Goal: Register for event/course

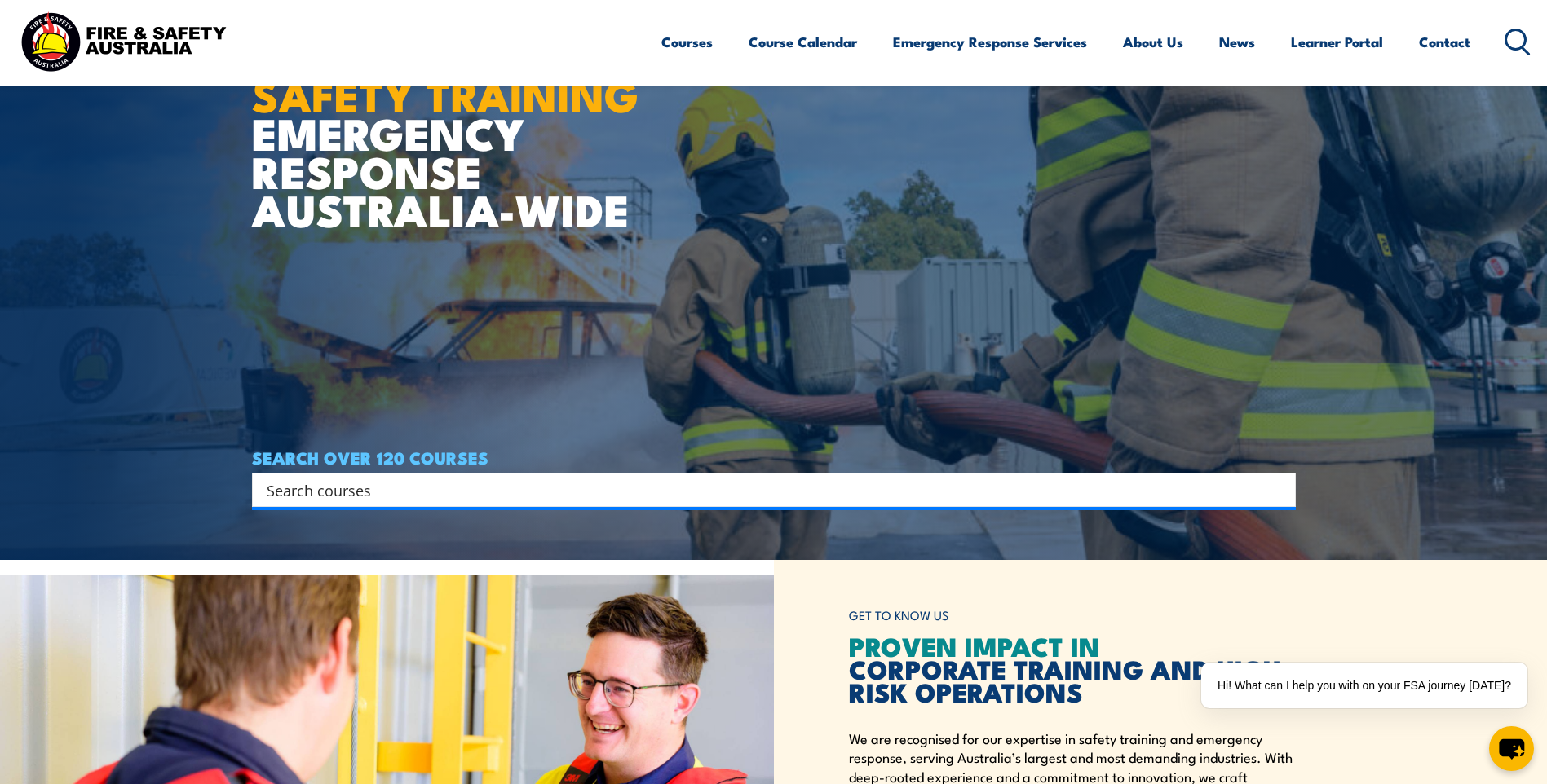
scroll to position [245, 0]
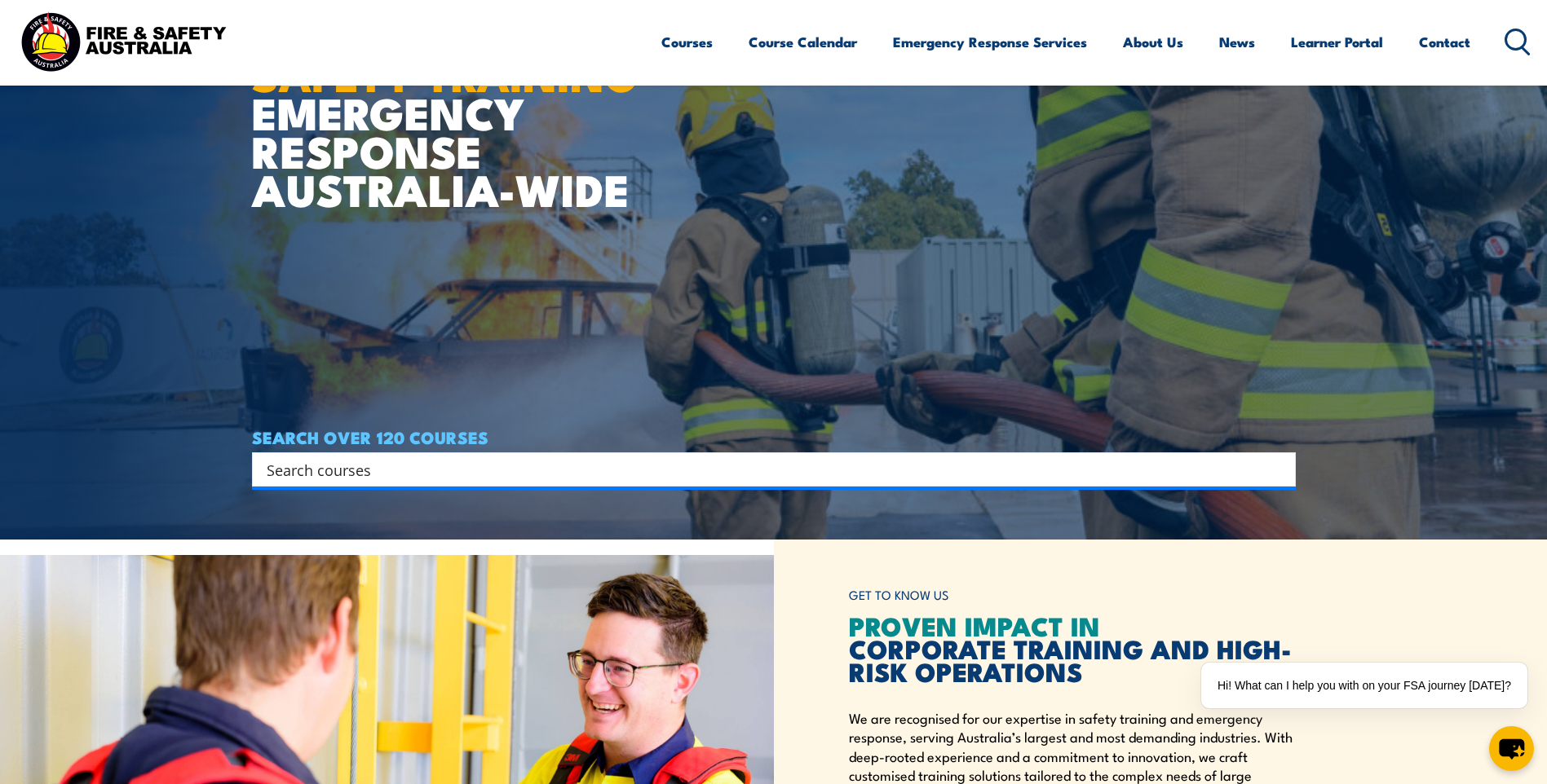
click at [783, 464] on input "Search input" at bounding box center [764, 469] width 994 height 24
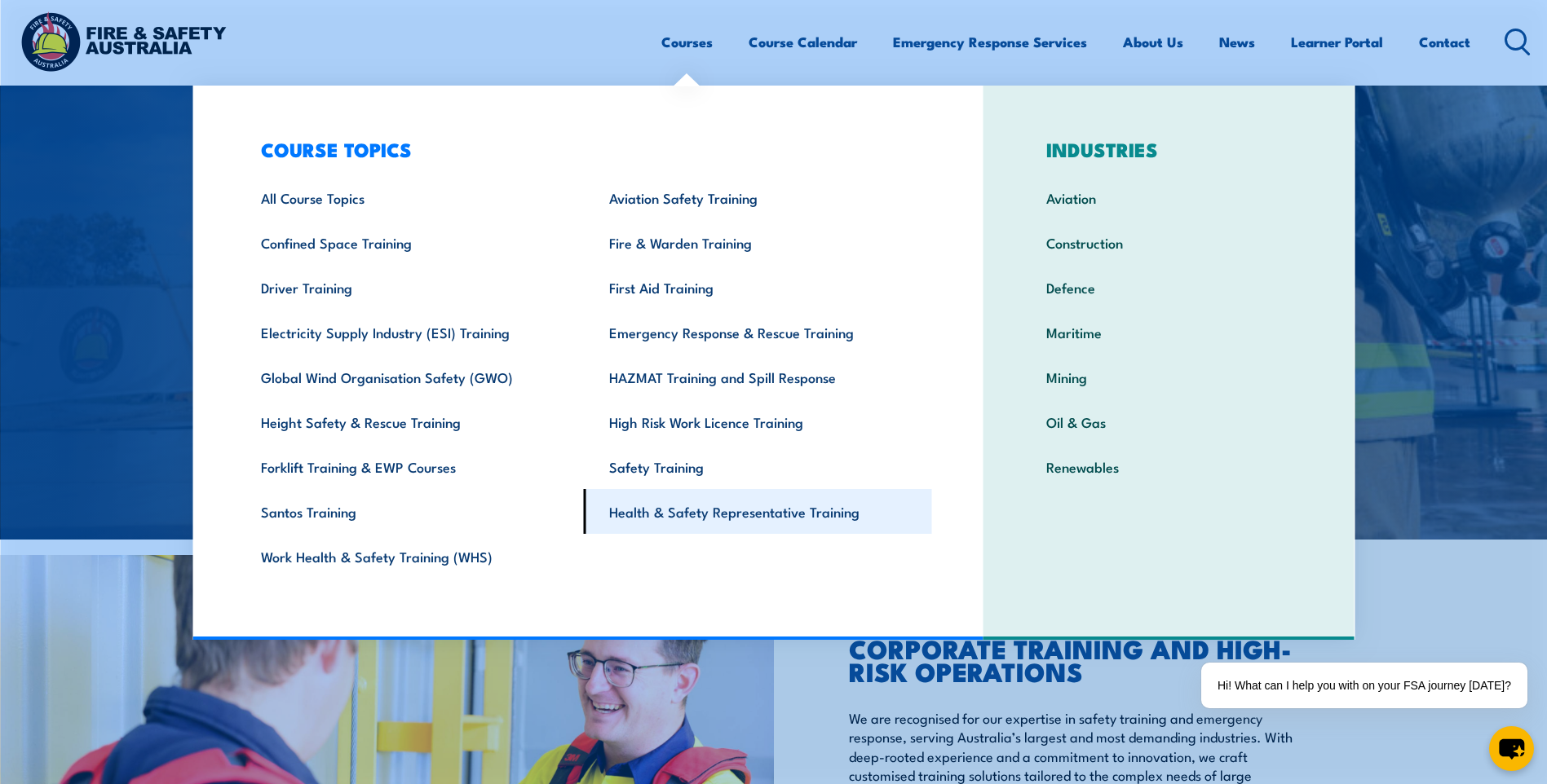
click at [685, 509] on link "Health & Safety Representative Training" at bounding box center [758, 512] width 348 height 45
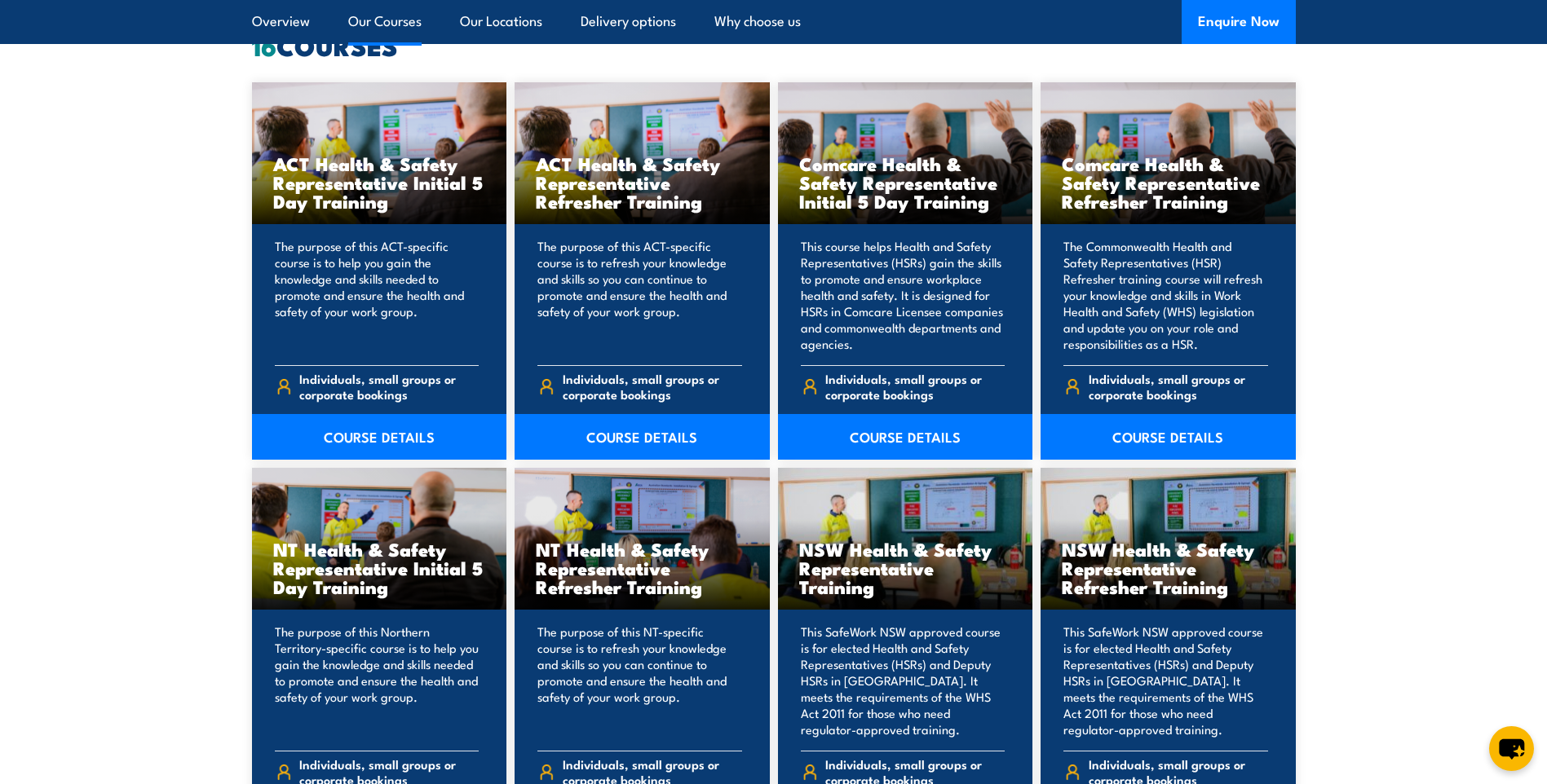
scroll to position [1386, 0]
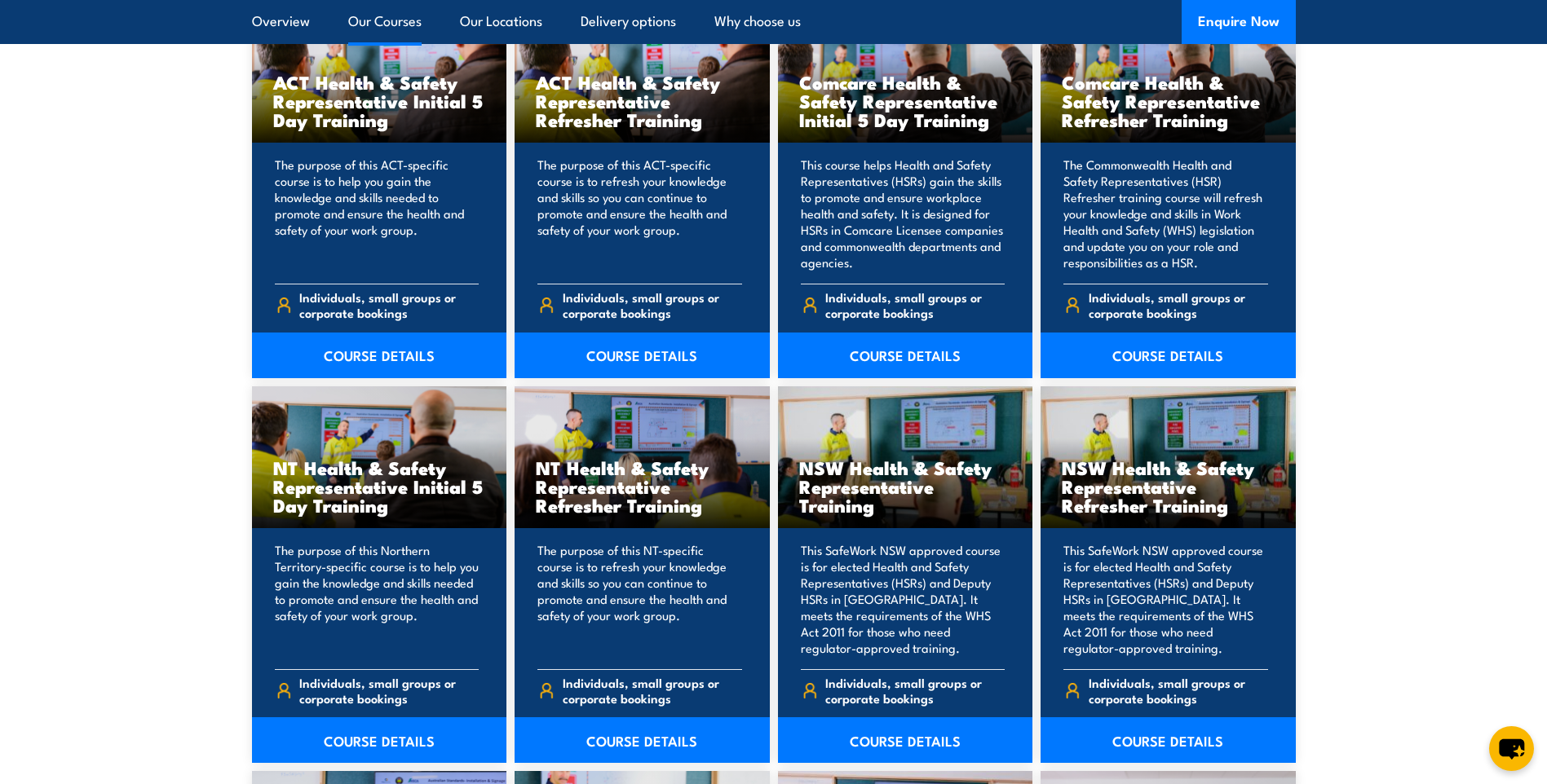
click at [161, 468] on section "16 COURSES ACT Health & Safety Representative Initial 5 Day Training The purpos…" at bounding box center [774, 774] width 1547 height 1644
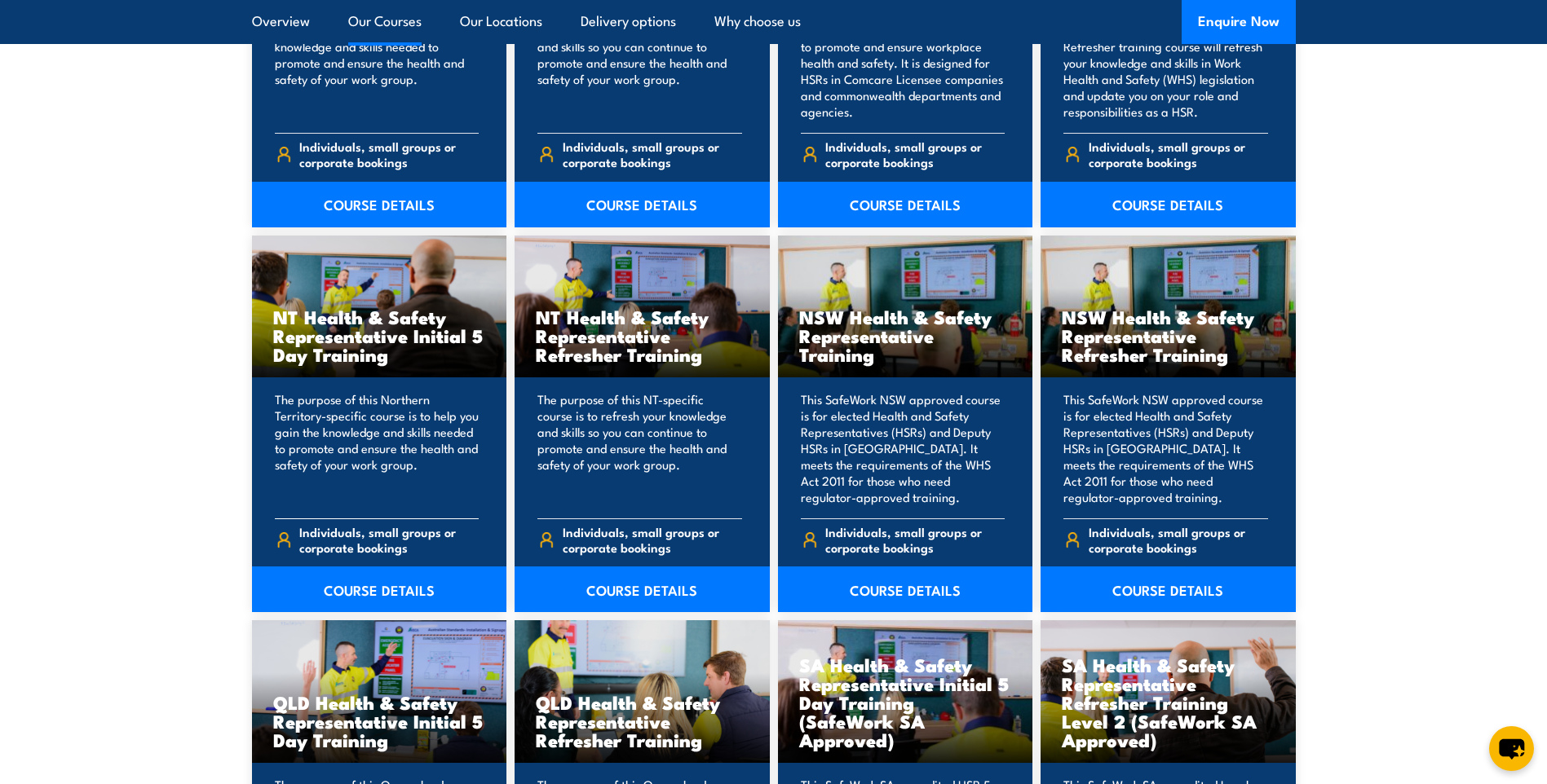
scroll to position [1549, 0]
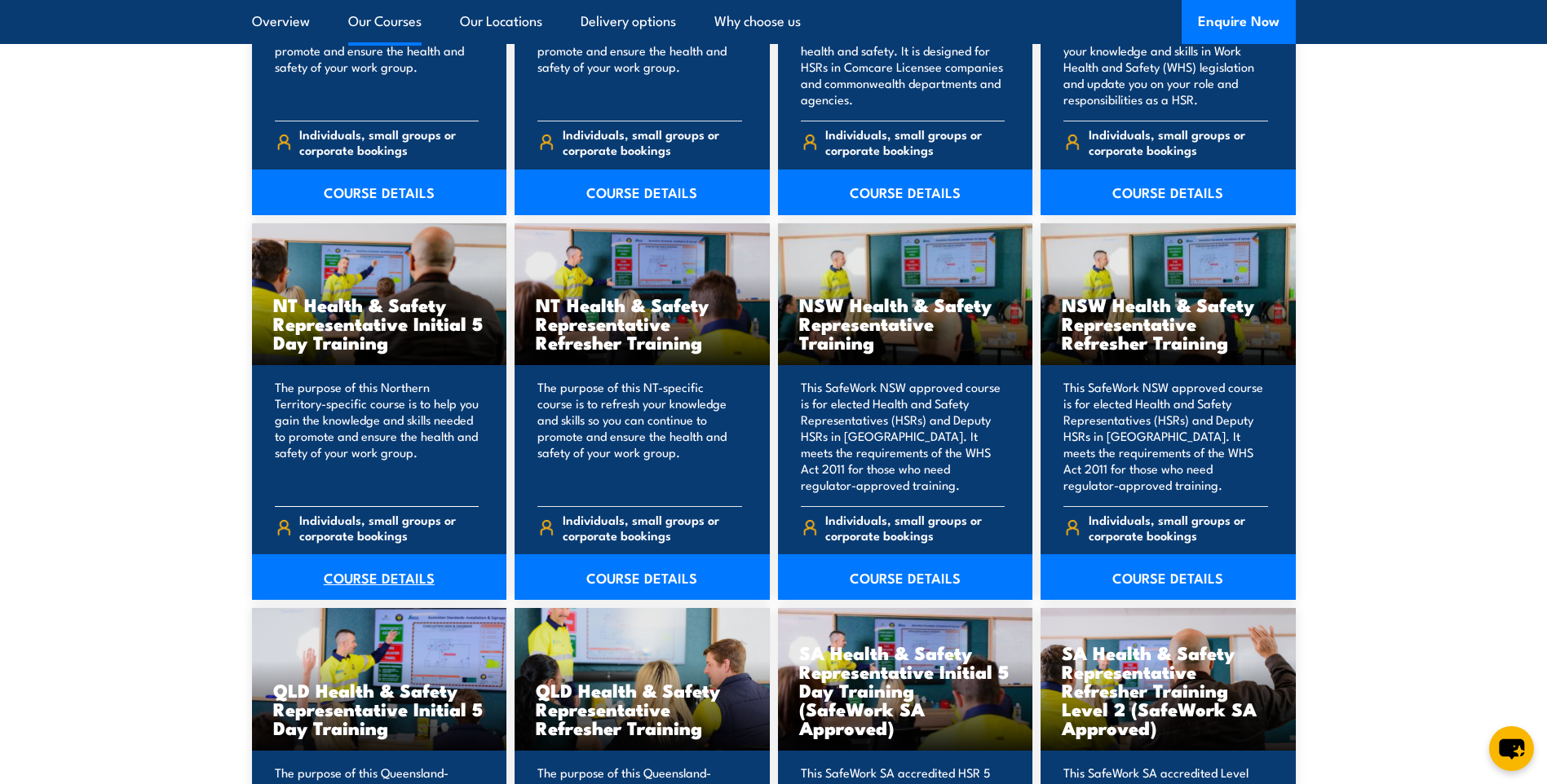
click at [375, 574] on link "COURSE DETAILS" at bounding box center [379, 577] width 255 height 46
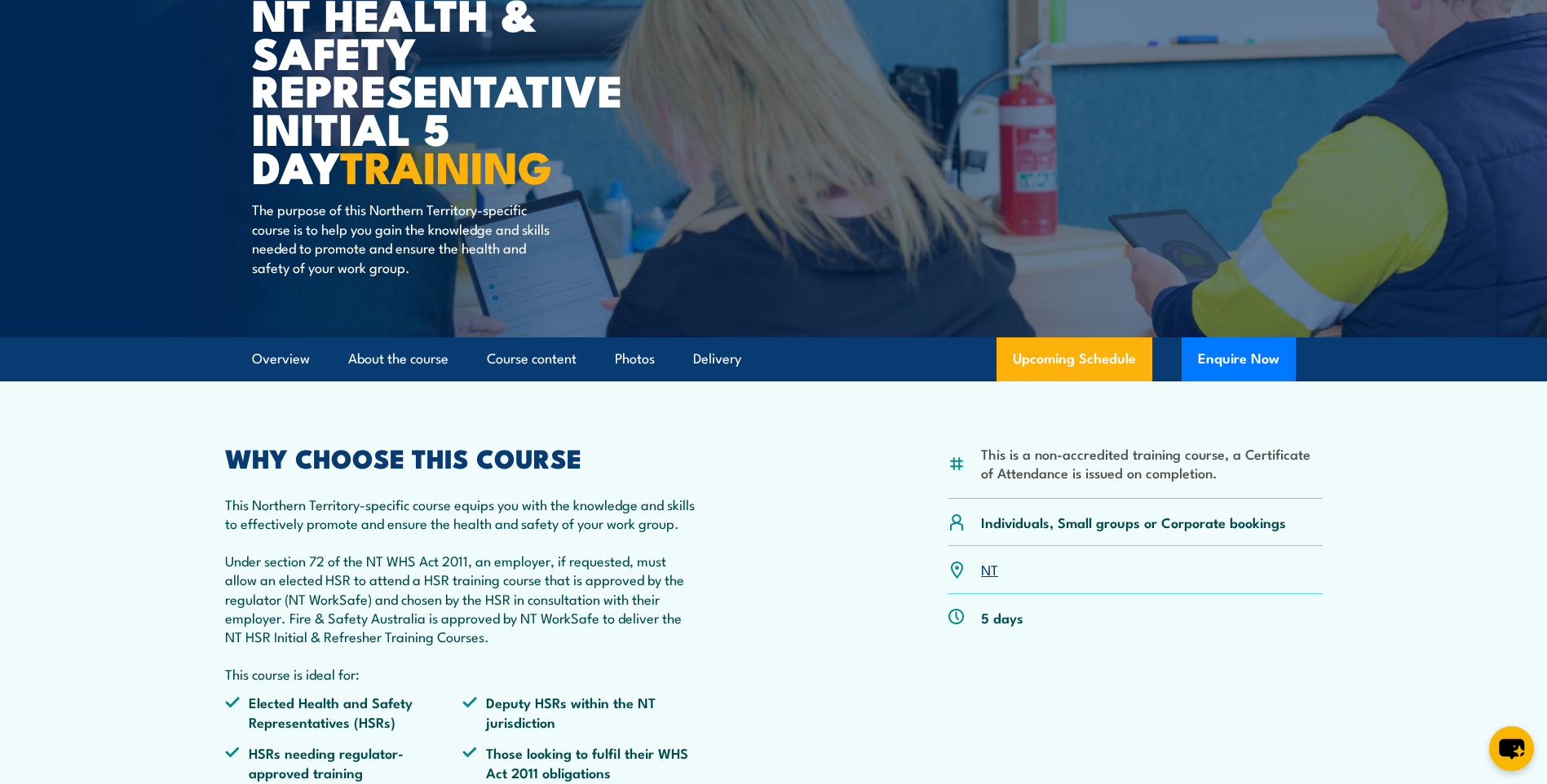
scroll to position [163, 0]
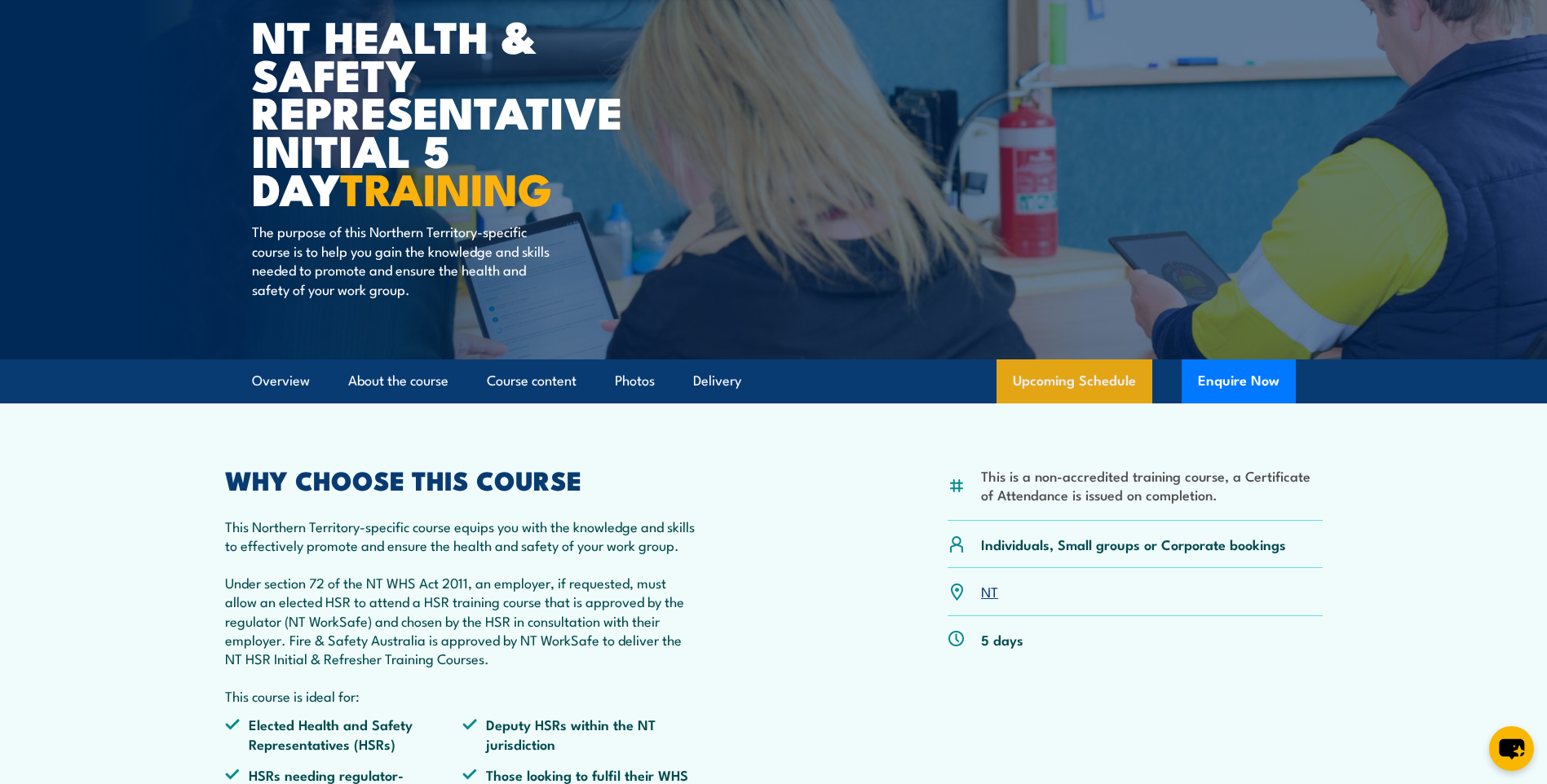
click at [1086, 377] on link "Upcoming Schedule" at bounding box center [1075, 381] width 156 height 44
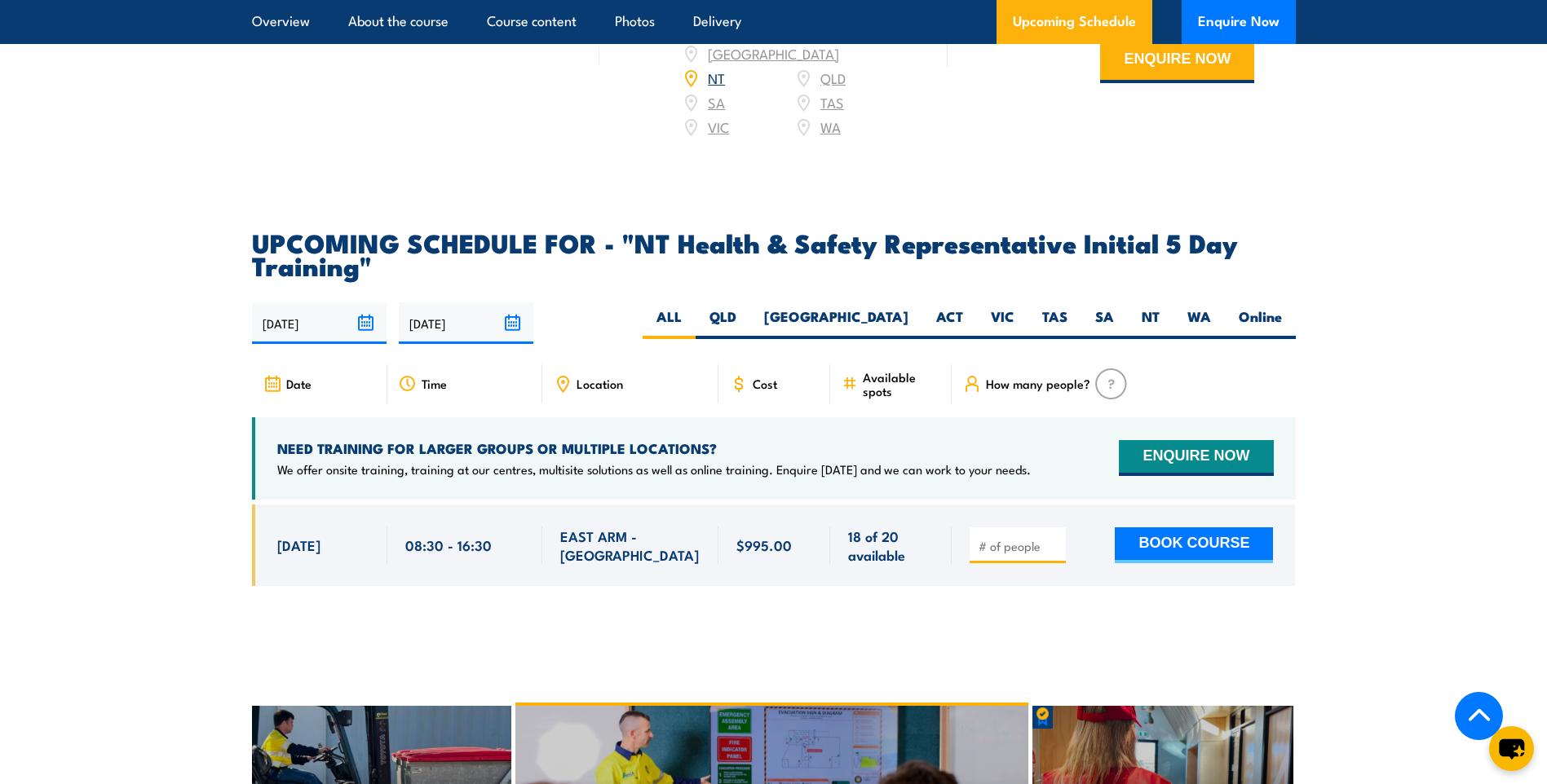
scroll to position [2301, 0]
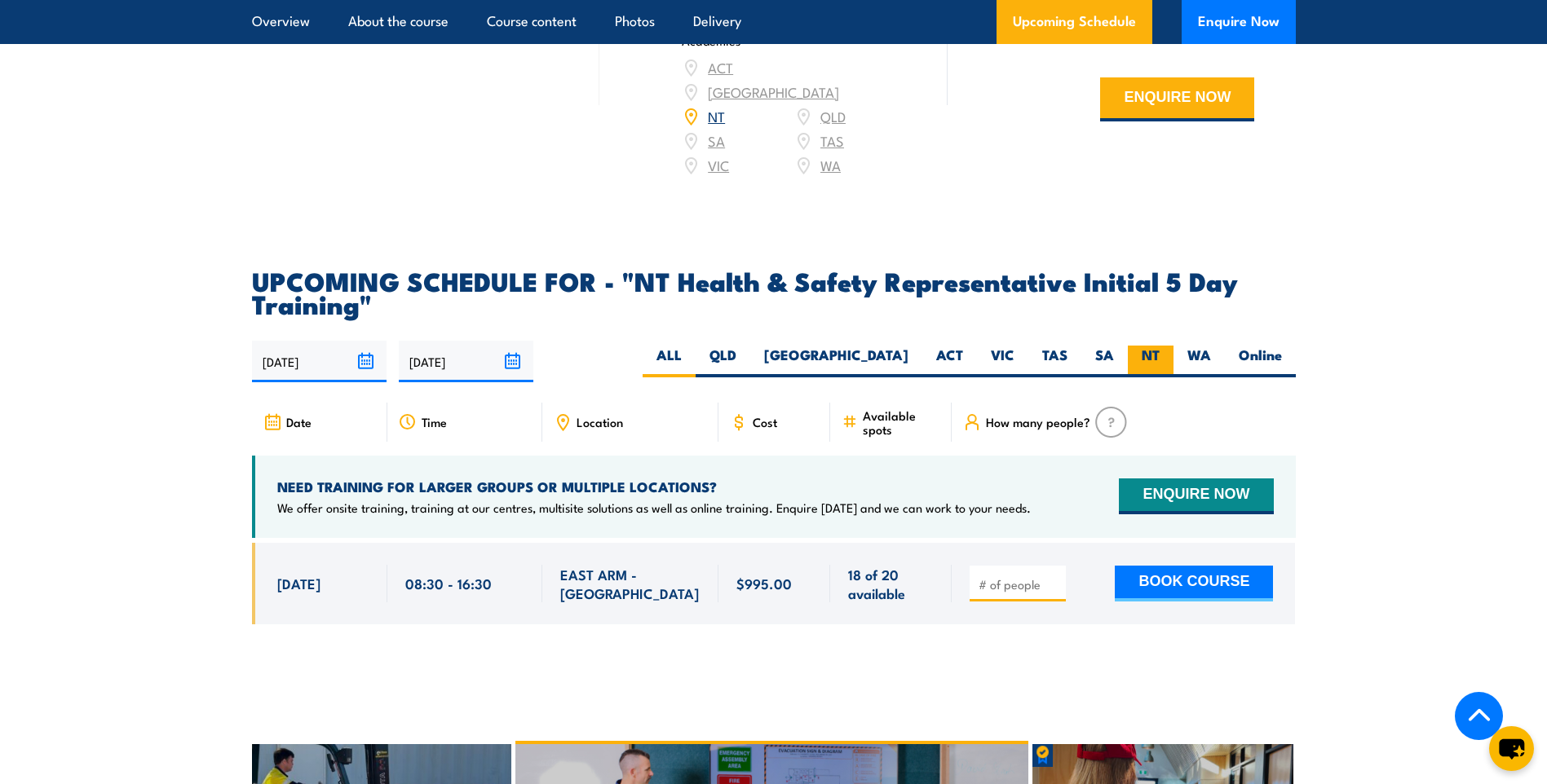
click at [1148, 345] on label "NT" at bounding box center [1151, 361] width 46 height 32
click at [1160, 345] on input "NT" at bounding box center [1165, 350] width 11 height 11
radio input "true"
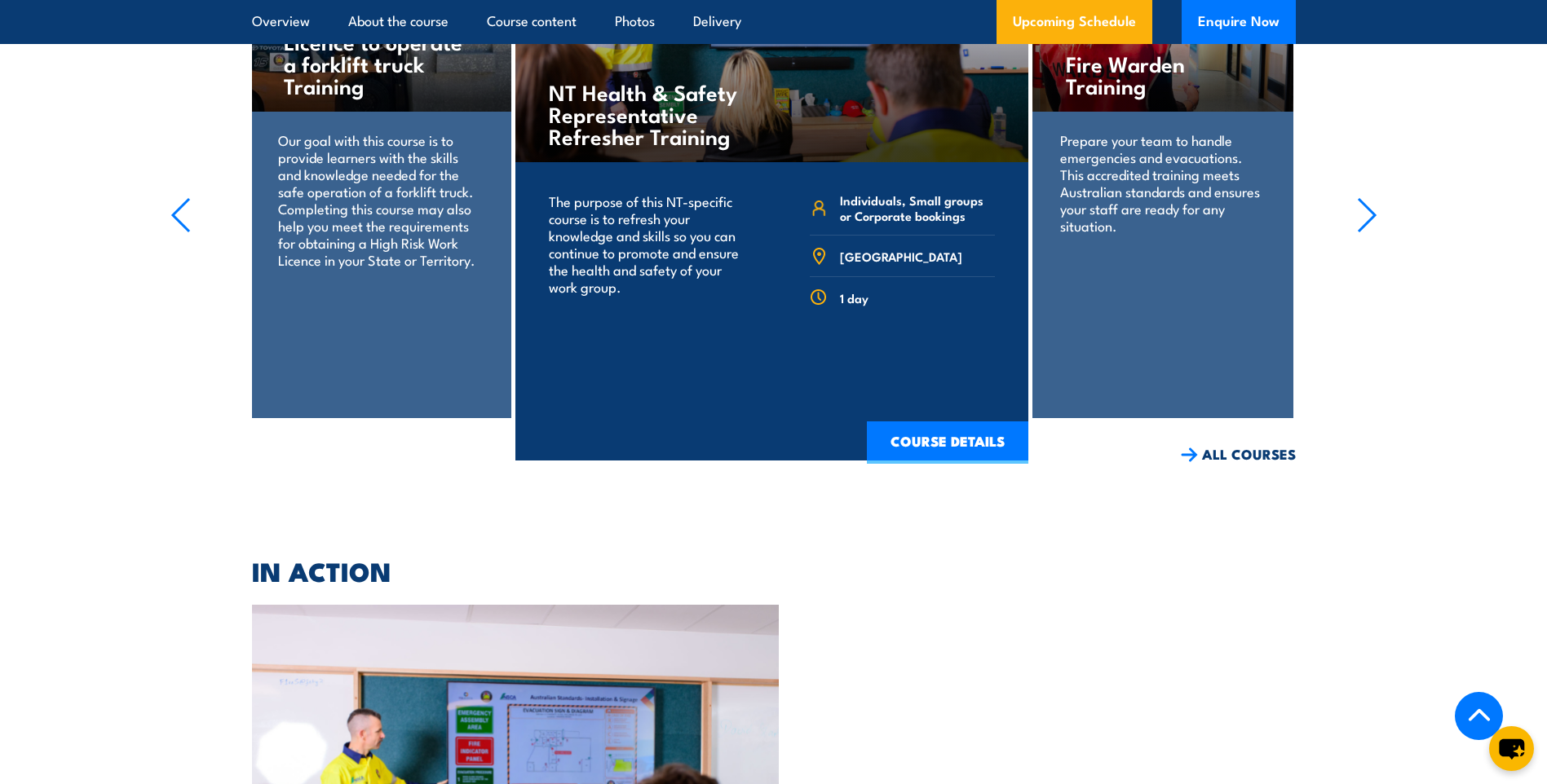
scroll to position [3035, 0]
